Goal: Task Accomplishment & Management: Use online tool/utility

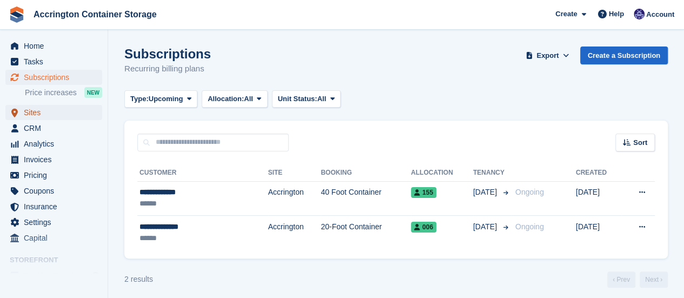
click at [44, 110] on span "Sites" at bounding box center [56, 112] width 65 height 15
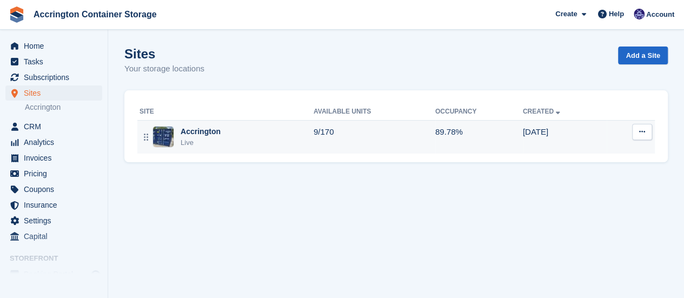
click at [193, 132] on div "Accrington" at bounding box center [201, 131] width 40 height 11
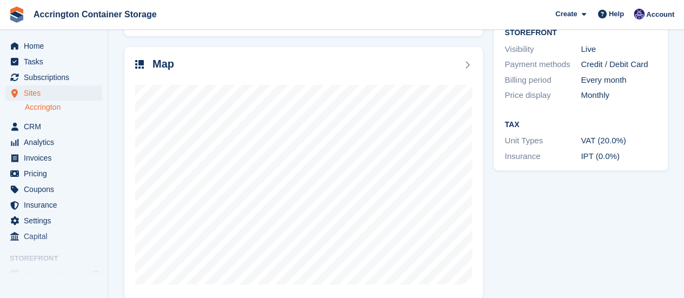
scroll to position [163, 0]
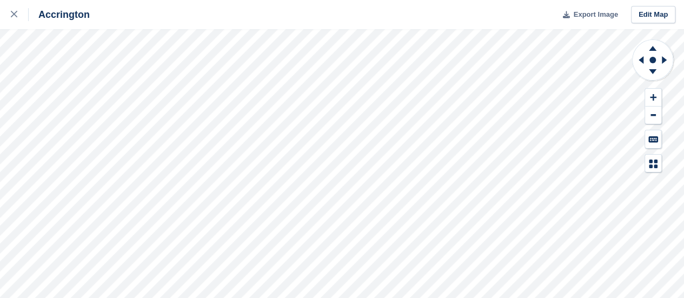
click at [583, 11] on span "Export Image" at bounding box center [595, 14] width 44 height 11
